Goal: Information Seeking & Learning: Learn about a topic

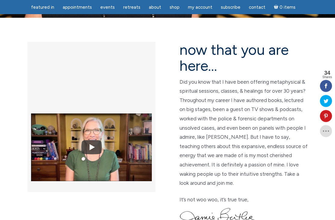
scroll to position [145, 0]
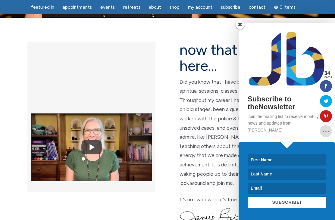
click at [168, 150] on div "now that you are here… Did you know that I have been offering metaphysical & sp…" at bounding box center [239, 143] width 144 height 202
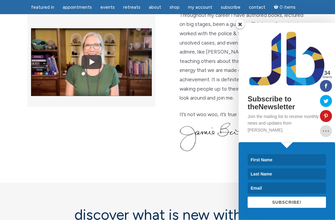
scroll to position [224, 0]
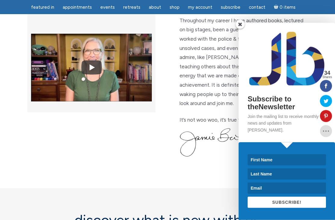
click at [241, 29] on span at bounding box center [239, 24] width 9 height 9
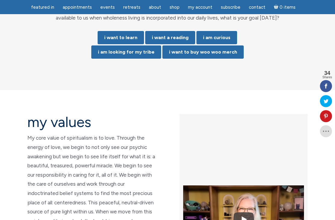
scroll to position [1333, 0]
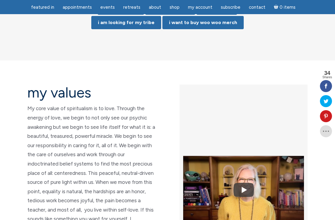
click at [247, 144] on img at bounding box center [243, 189] width 121 height 91
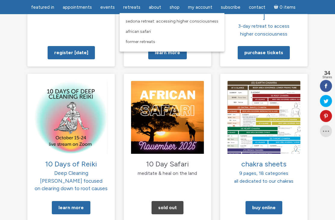
scroll to position [596, 0]
click at [81, 97] on img at bounding box center [71, 117] width 73 height 73
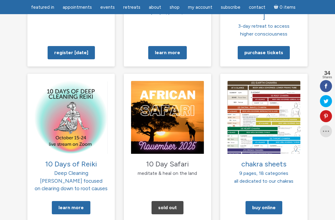
click at [73, 201] on link "Learn More" at bounding box center [71, 207] width 39 height 13
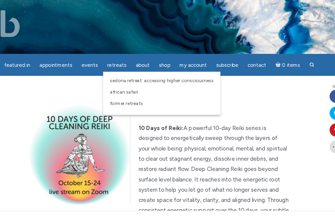
click at [123, 94] on span "Former Retreats" at bounding box center [137, 92] width 29 height 5
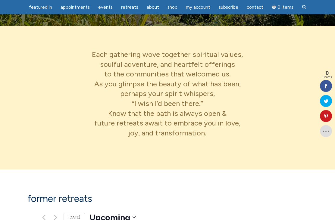
scroll to position [244, 0]
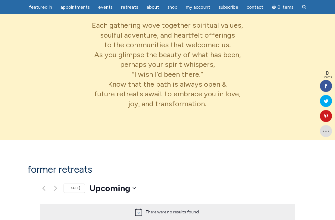
click at [72, 169] on h1 "Former Retreats" at bounding box center [167, 170] width 280 height 11
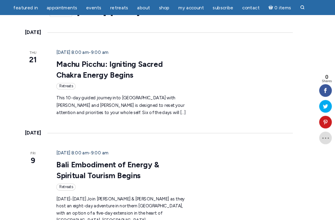
scroll to position [421, 0]
click at [88, 90] on p "This 10-day guided journey into Peru with Jamie Butler and Dr. Sarah Wilde is d…" at bounding box center [133, 100] width 126 height 20
click at [146, 90] on p "This 10-day guided journey into Peru with Jamie Butler and Dr. Sarah Wilde is d…" at bounding box center [133, 100] width 126 height 20
click at [166, 57] on link "Machu Picchu: Igniting Sacred Chakra Energy Begins" at bounding box center [120, 66] width 101 height 19
click at [70, 79] on div "Retreats" at bounding box center [79, 82] width 18 height 6
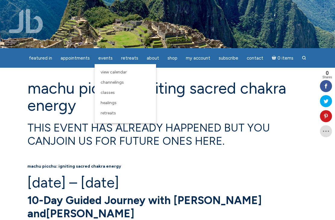
click at [123, 84] on span "Channelings" at bounding box center [112, 82] width 23 height 5
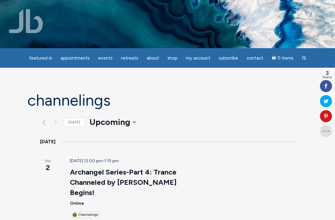
click at [79, 212] on div "Channelings" at bounding box center [85, 215] width 31 height 6
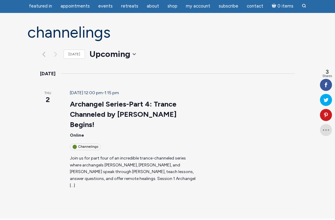
scroll to position [48, 0]
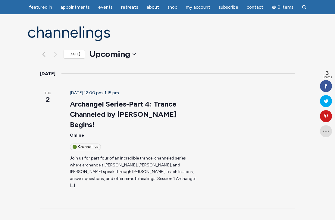
click at [66, 219] on span "Events" at bounding box center [73, 222] width 15 height 6
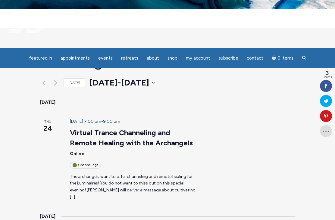
scroll to position [0, 0]
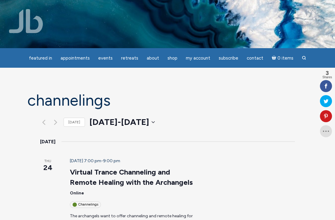
click at [148, 92] on h1 "Channelings" at bounding box center [167, 100] width 280 height 17
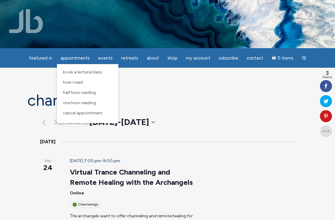
click at [80, 104] on span "One Hour Reading" at bounding box center [79, 102] width 33 height 5
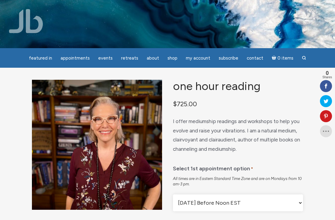
click at [252, 62] on link "Contact" at bounding box center [255, 58] width 24 height 12
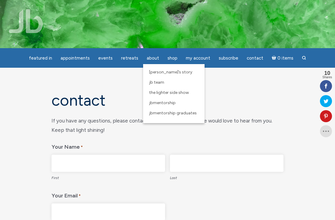
click at [166, 74] on span "[PERSON_NAME]’s Story" at bounding box center [170, 72] width 43 height 5
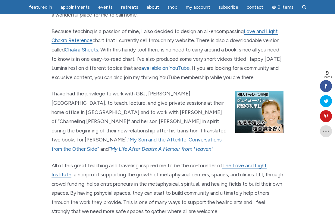
scroll to position [707, 0]
click at [174, 162] on p "All of this great teaching and traveling inspired me to be the co-founder of Th…" at bounding box center [167, 189] width 232 height 55
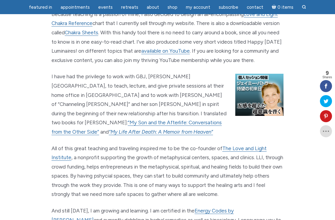
scroll to position [728, 0]
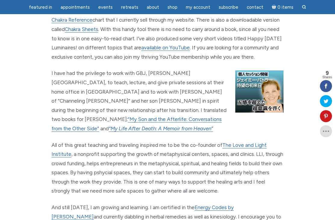
click at [265, 70] on img "main" at bounding box center [259, 91] width 48 height 42
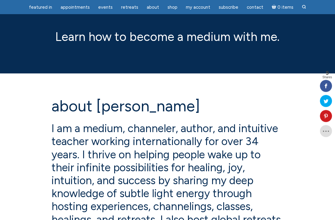
scroll to position [0, 0]
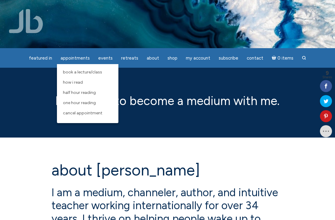
click at [97, 94] on link "Half Hour Reading" at bounding box center [87, 93] width 55 height 10
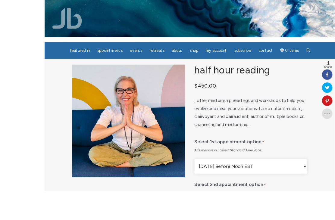
scroll to position [15, 0]
